Goal: Task Accomplishment & Management: Manage account settings

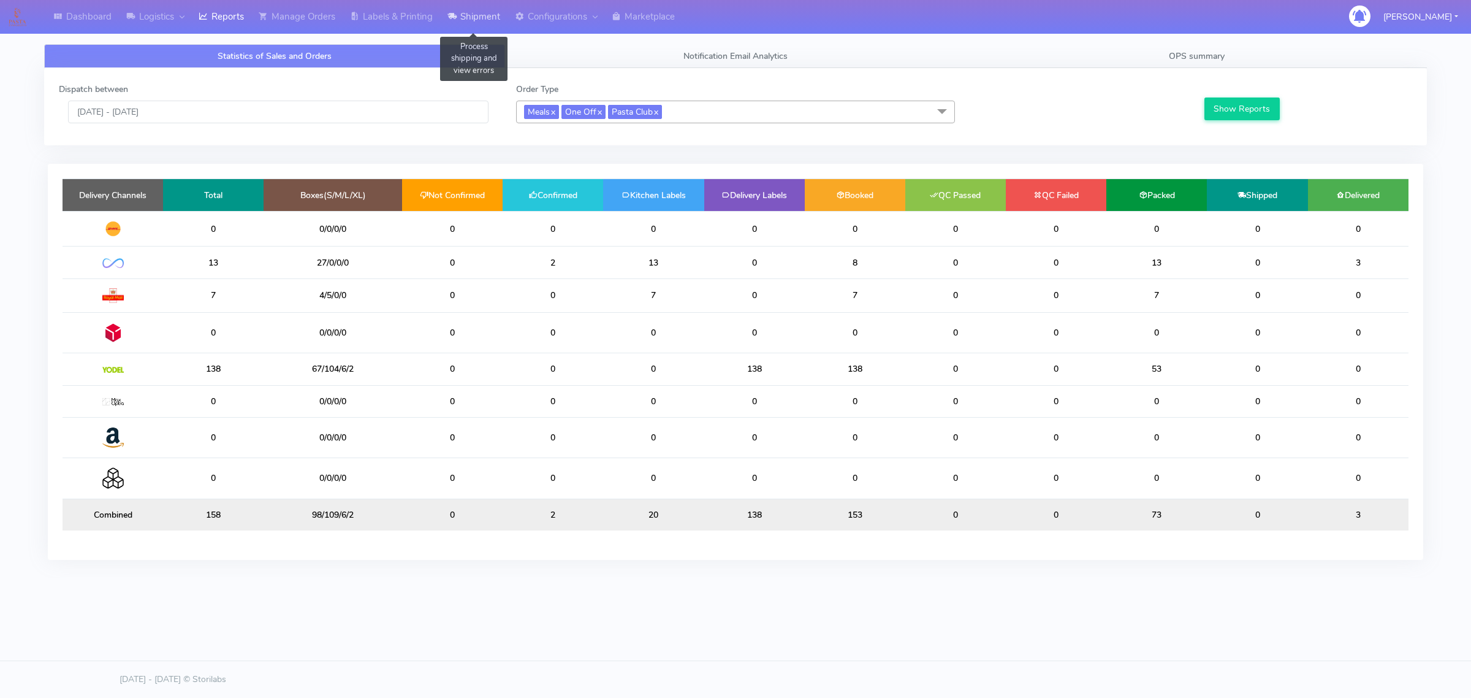
click at [498, 23] on link "Shipment" at bounding box center [473, 17] width 67 height 34
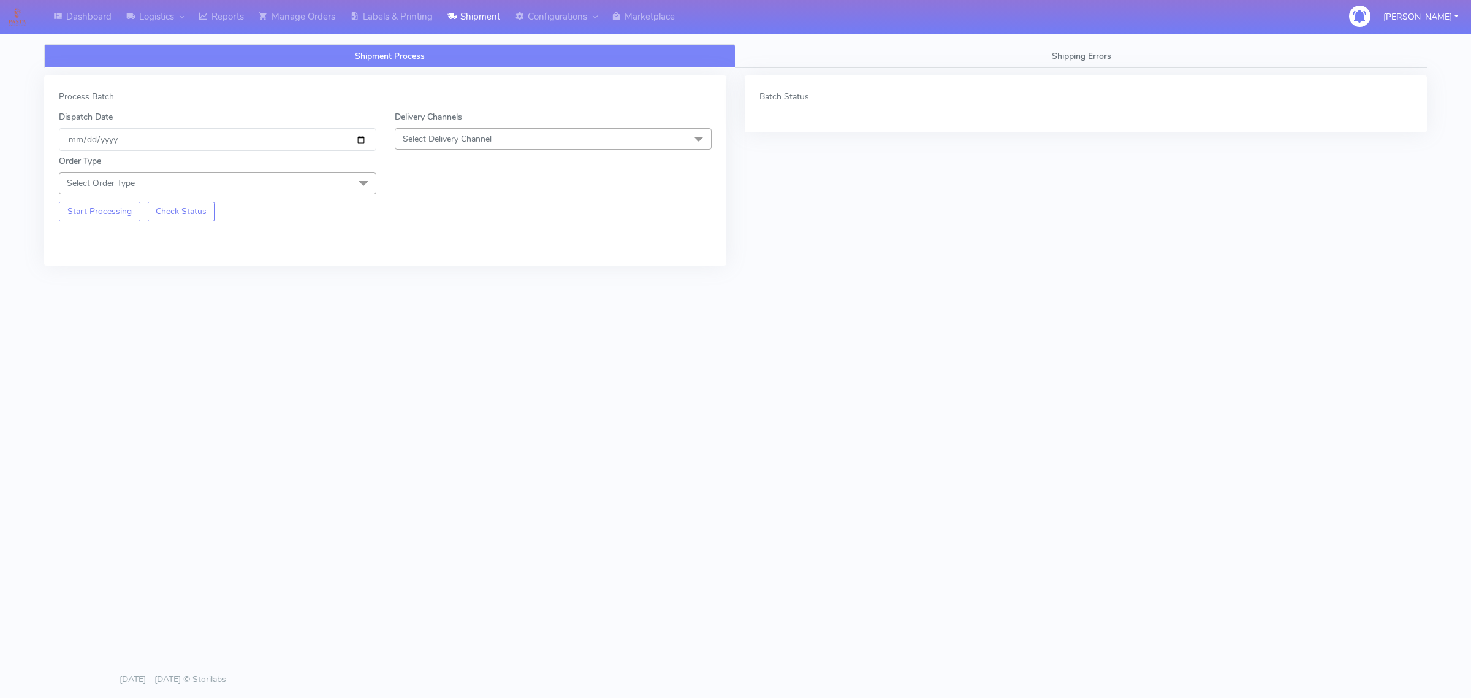
click at [271, 185] on span "Select Order Type" at bounding box center [218, 182] width 318 height 21
click at [224, 237] on div "Meal" at bounding box center [218, 240] width 304 height 13
click at [460, 137] on span "Select Delivery Channel" at bounding box center [447, 139] width 89 height 12
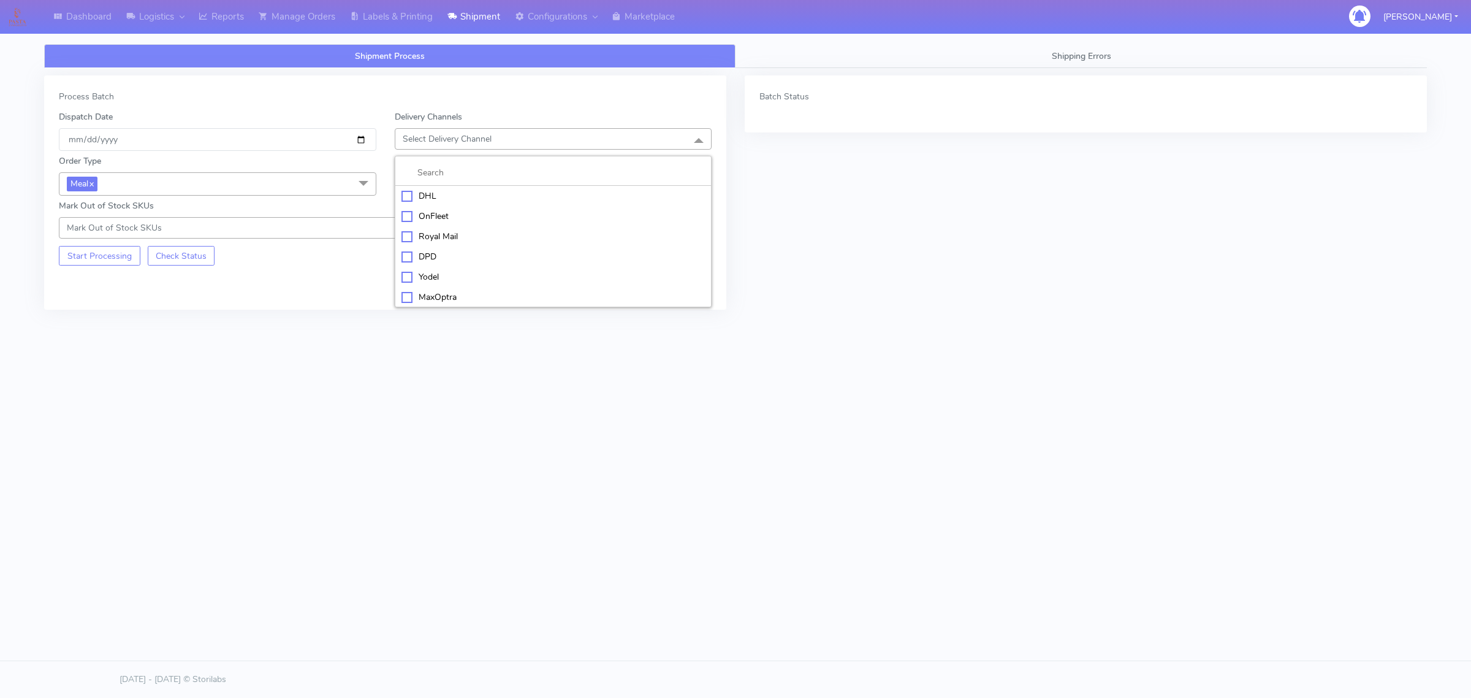
click at [461, 216] on div "OnFleet" at bounding box center [554, 216] width 304 height 13
click at [428, 185] on span "Select Box Size" at bounding box center [432, 183] width 59 height 12
click at [420, 237] on div "Small" at bounding box center [554, 240] width 304 height 13
click at [357, 134] on input "[DATE]" at bounding box center [218, 139] width 318 height 23
type input "[DATE]"
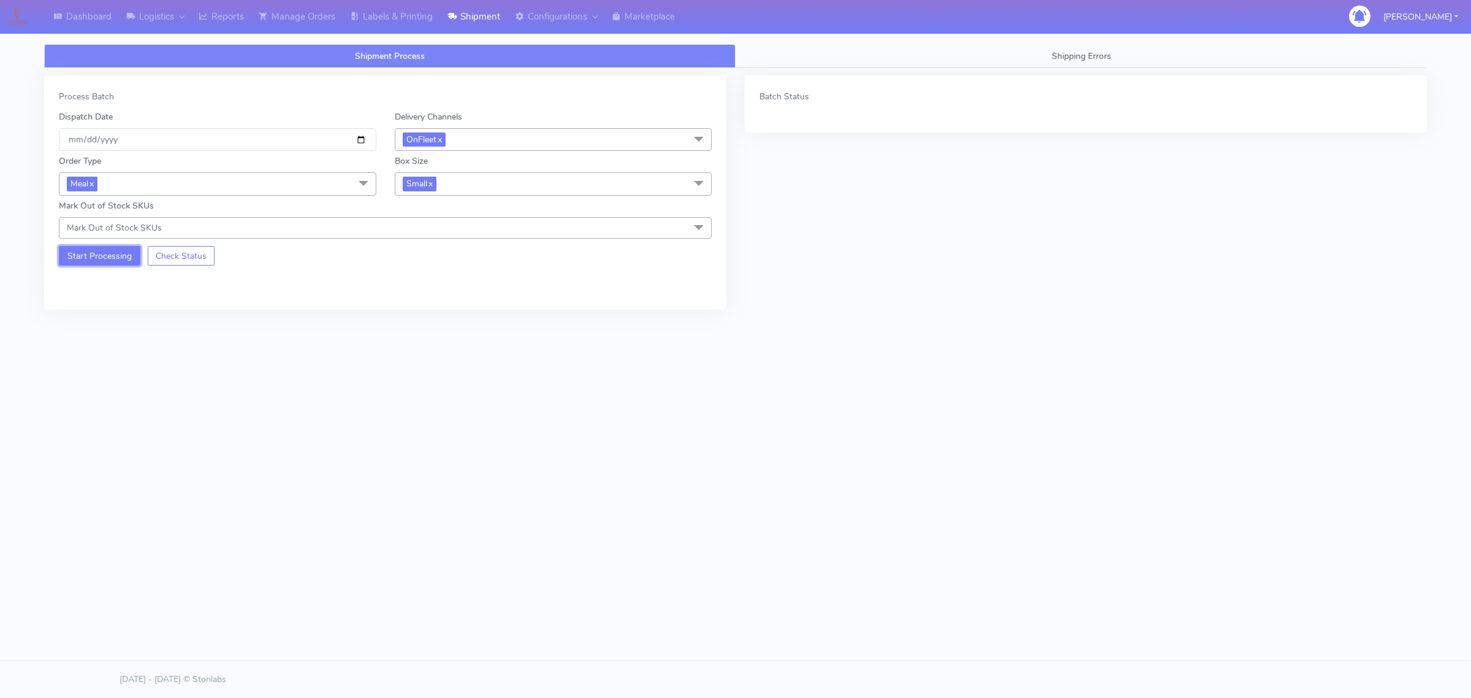
click at [127, 250] on button "Start Processing" at bounding box center [100, 256] width 82 height 20
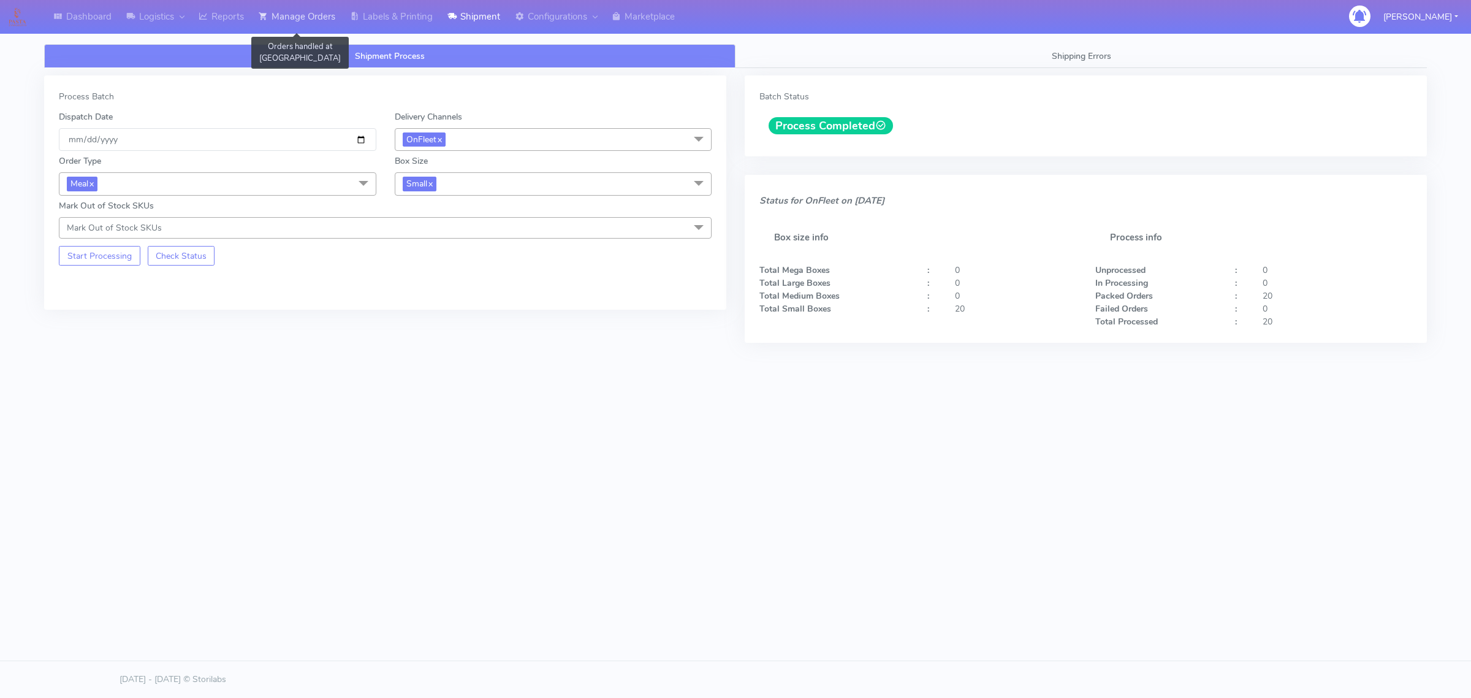
click at [319, 19] on link "Manage Orders" at bounding box center [296, 17] width 91 height 34
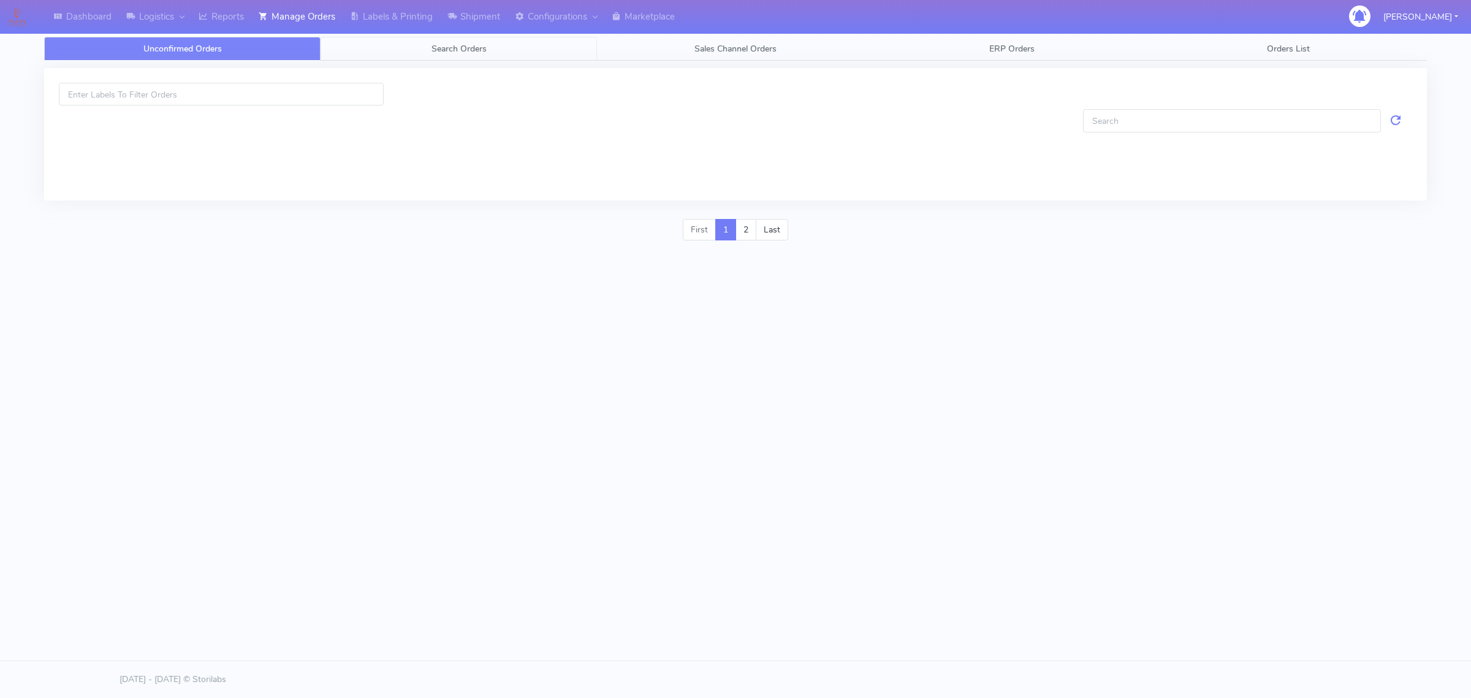
click at [359, 44] on link "Search Orders" at bounding box center [459, 49] width 276 height 24
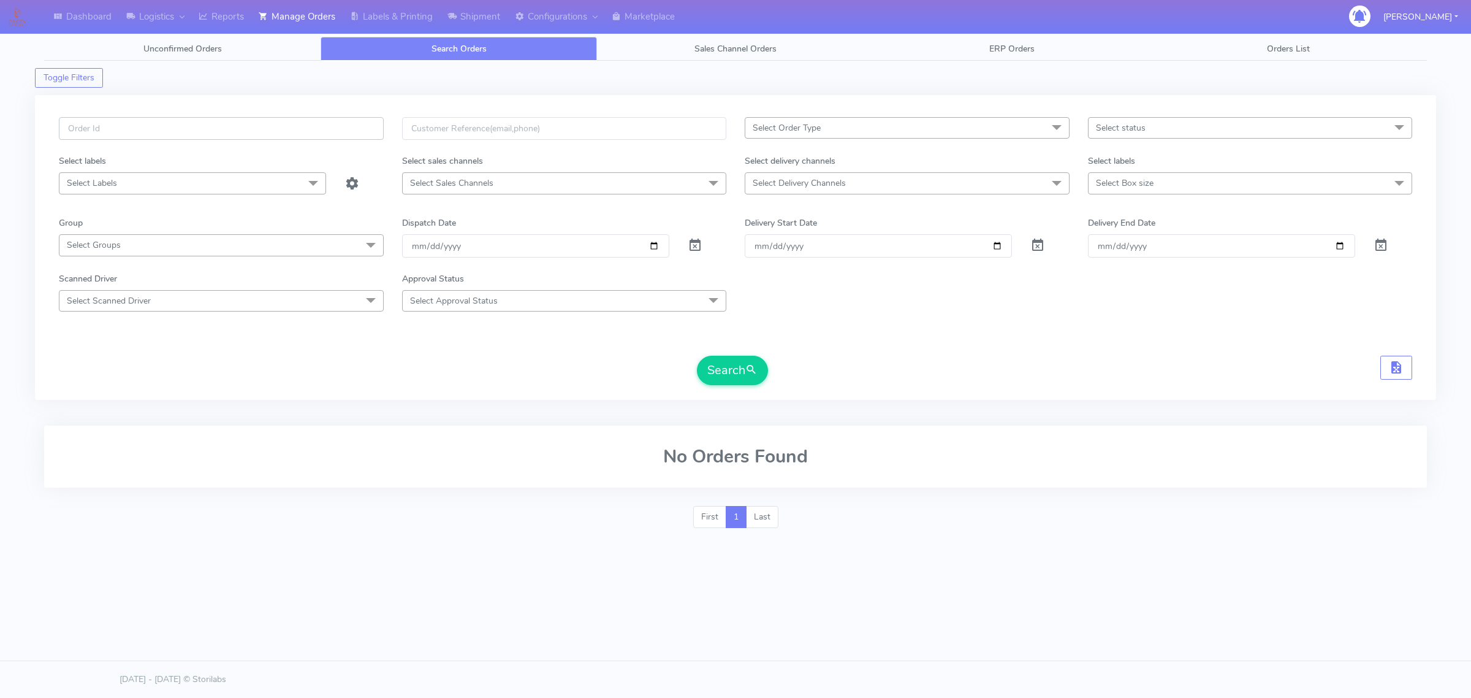
click at [265, 132] on input "text" at bounding box center [221, 128] width 325 height 23
paste input "#1627694_1"
type input "#1627694_1"
click at [697, 244] on span at bounding box center [695, 248] width 15 height 12
click at [749, 357] on button "Search" at bounding box center [732, 370] width 71 height 29
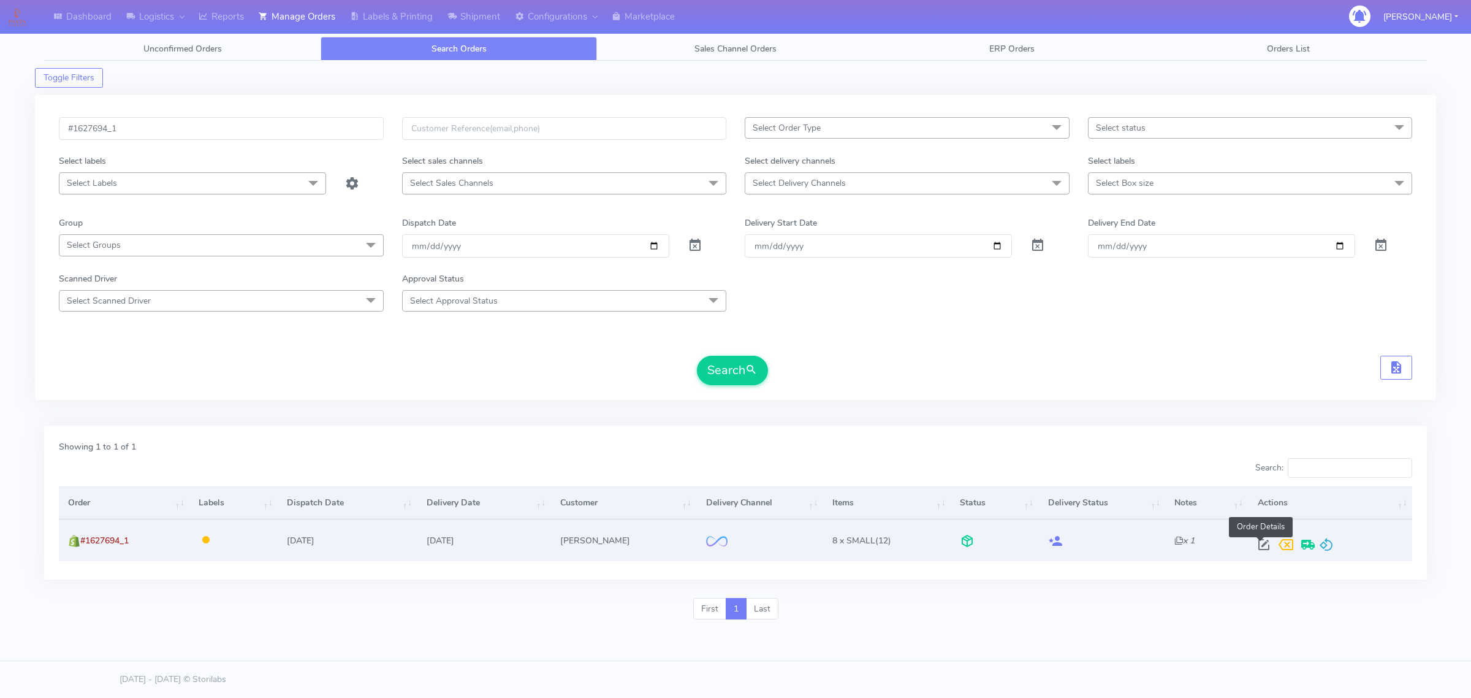
click at [1254, 549] on span at bounding box center [1264, 547] width 22 height 12
select select "2"
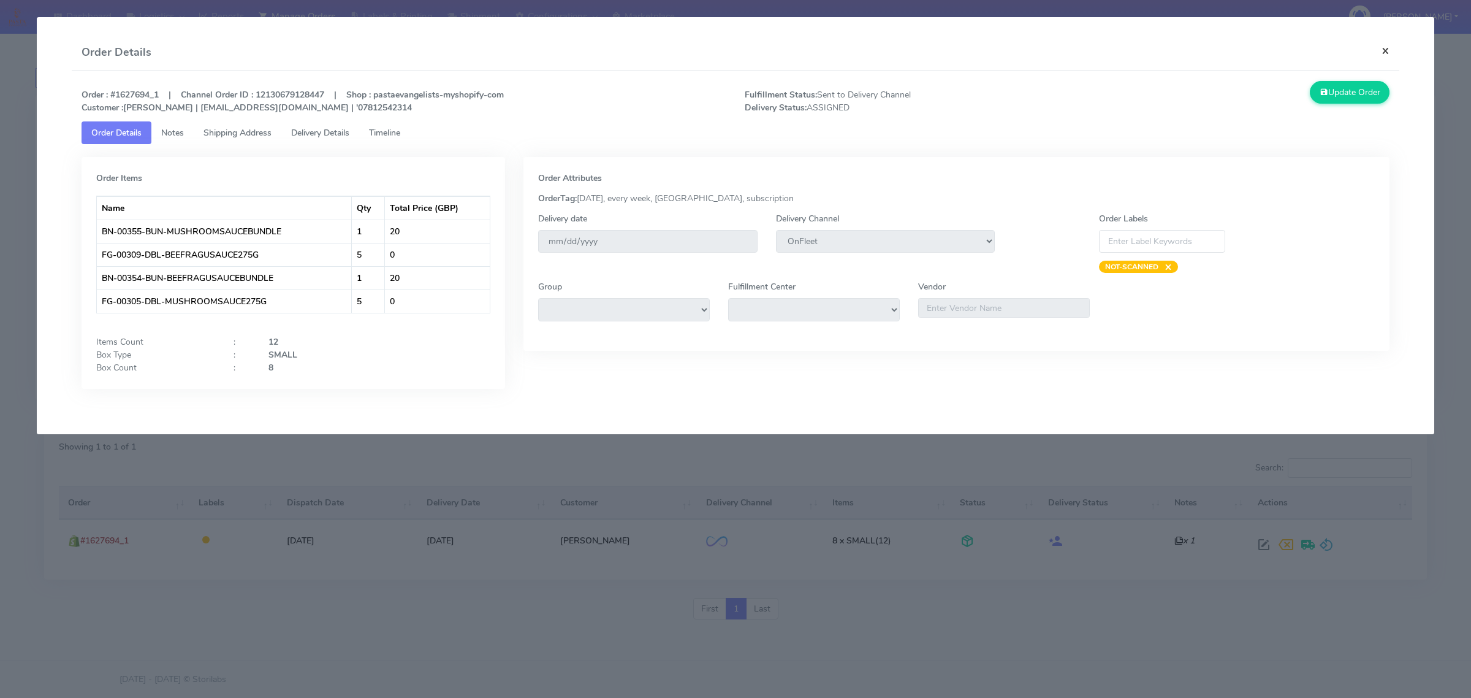
click at [1392, 51] on button "×" at bounding box center [1386, 50] width 28 height 32
